Goal: Information Seeking & Learning: Compare options

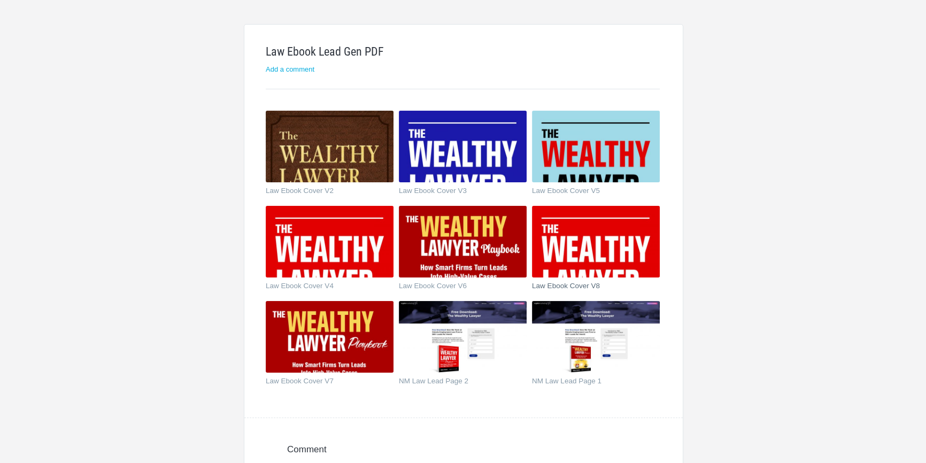
scroll to position [97, 0]
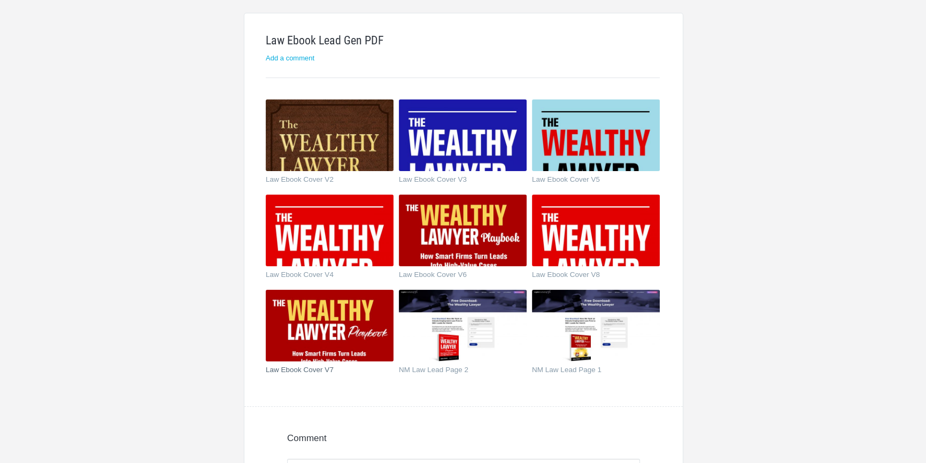
click at [364, 337] on img at bounding box center [330, 326] width 128 height 72
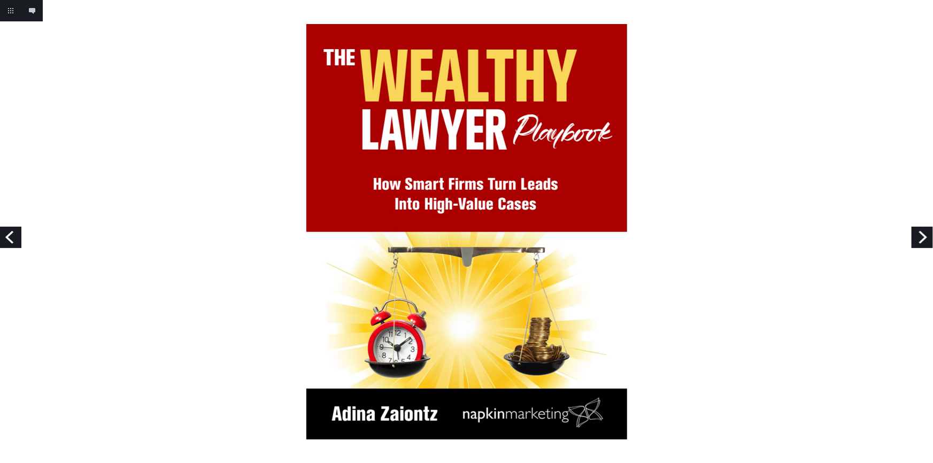
click at [926, 245] on link "Next" at bounding box center [921, 237] width 21 height 21
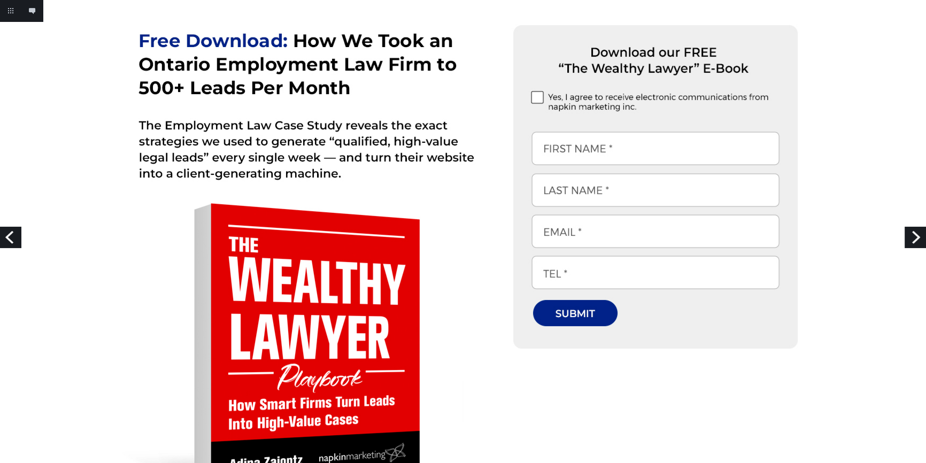
scroll to position [389, 0]
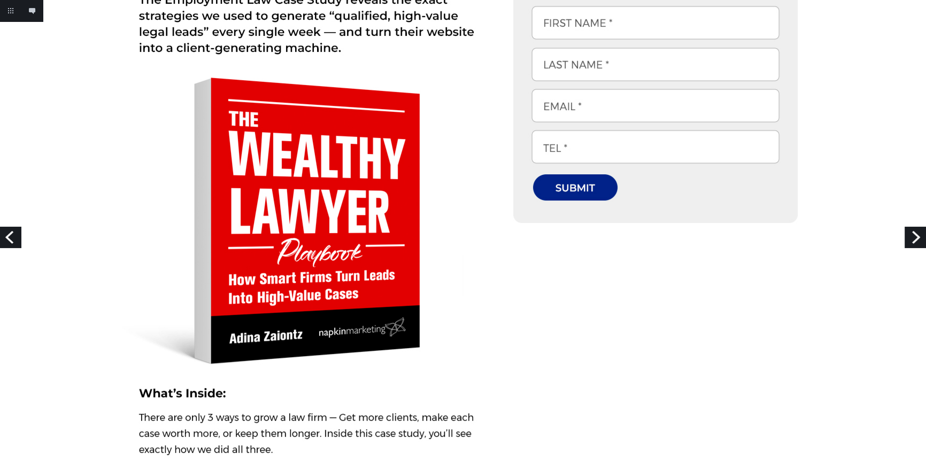
click at [922, 241] on link "Next" at bounding box center [915, 237] width 21 height 21
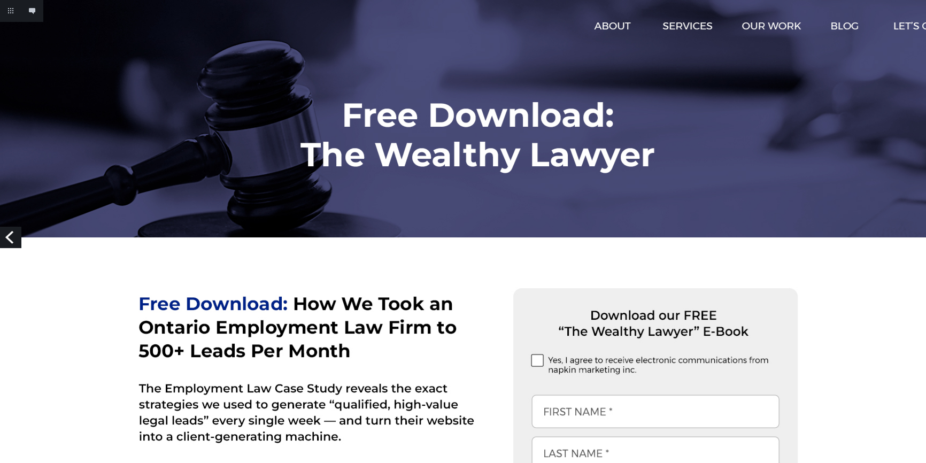
click at [11, 237] on link "Previous" at bounding box center [10, 237] width 21 height 21
click at [911, 235] on link "Next" at bounding box center [915, 237] width 21 height 21
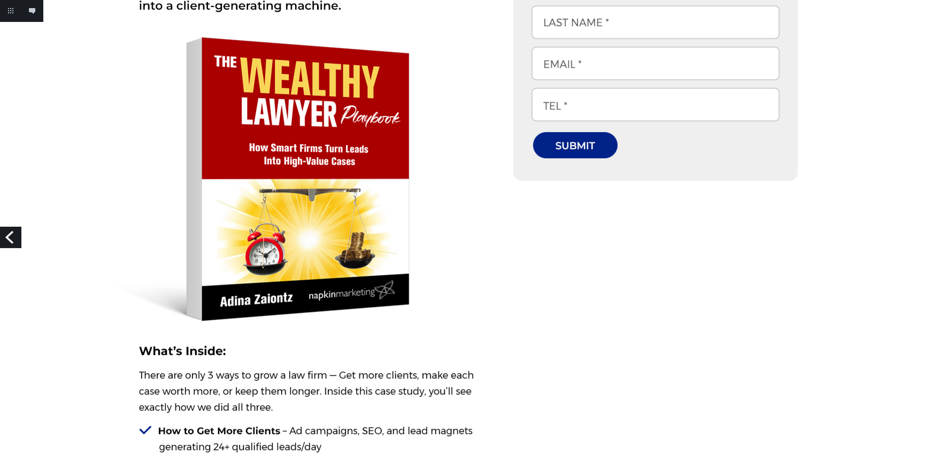
scroll to position [486, 0]
